Goal: Find specific page/section: Find specific page/section

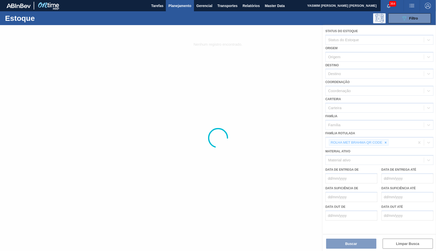
click at [385, 142] on div at bounding box center [218, 138] width 436 height 226
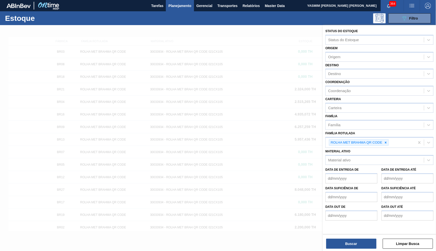
click at [385, 141] on icon at bounding box center [386, 143] width 4 height 4
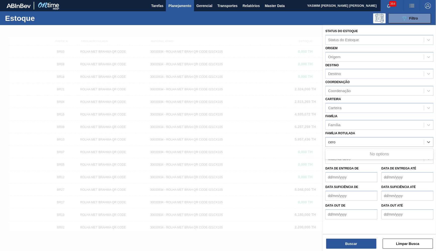
type Rotulada "cero"
click at [370, 132] on div "Família Rotulada option ROLHA MET BRAHMA QR CODE, deselected. Use Up and Down t…" at bounding box center [379, 138] width 108 height 17
click at [373, 137] on div "Família Rotulada" at bounding box center [379, 142] width 108 height 10
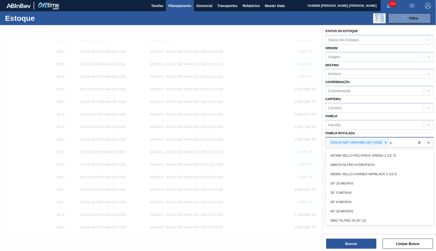
type Rotulada "cero"
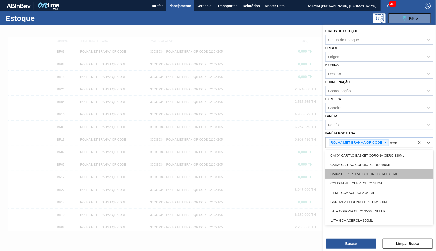
scroll to position [10, 0]
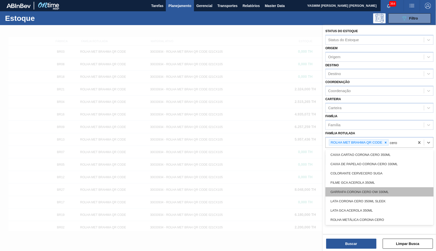
click at [364, 188] on div "GARRAFA CORONA CERO OW 330ML" at bounding box center [379, 191] width 108 height 9
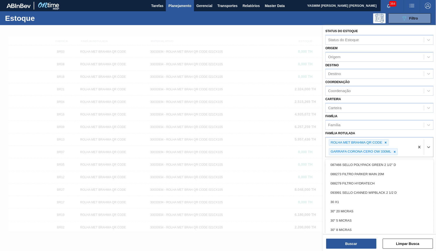
scroll to position [865, 0]
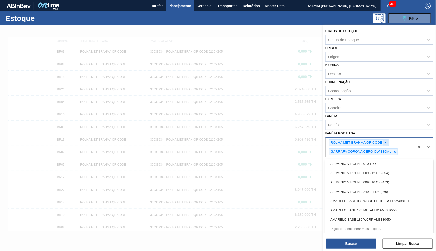
click at [387, 141] on icon at bounding box center [386, 143] width 4 height 4
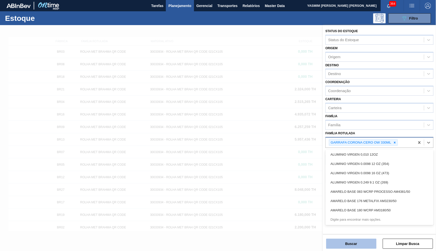
click at [363, 243] on button "Buscar" at bounding box center [351, 244] width 50 height 10
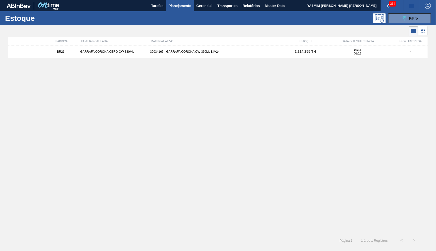
click at [156, 52] on div "30034165 - GARRAFA CORONA OW 330ML NIV24" at bounding box center [218, 52] width 140 height 4
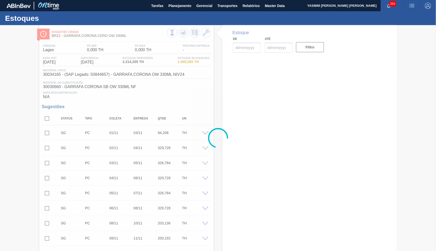
type input "[DATE]"
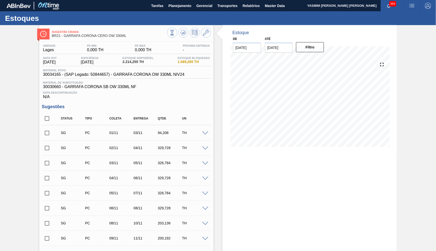
drag, startPoint x: 92, startPoint y: 76, endPoint x: 86, endPoint y: 79, distance: 6.5
click at [91, 76] on span "30034165 - (SAP Legado: 50844657) - GARRAFA CORONA OW 330ML NIV24" at bounding box center [113, 74] width 141 height 5
click at [86, 79] on div "Material ativo 30034165 - (SAP Legado: 50844657) - GARRAFA CORONA OW 330ML NIV24" at bounding box center [126, 74] width 169 height 10
click at [78, 75] on span "30034165 - (SAP Legado: 50844657) - GARRAFA CORONA OW 330ML NIV24" at bounding box center [113, 74] width 141 height 5
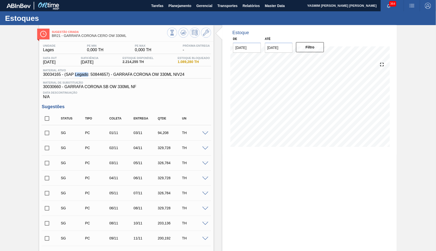
click at [78, 75] on span "30034165 - (SAP Legado: 50844657) - GARRAFA CORONA OW 330ML NIV24" at bounding box center [113, 74] width 141 height 5
click at [81, 82] on span "Material de Substituição" at bounding box center [126, 82] width 167 height 3
